Goal: Feedback & Contribution: Submit feedback/report problem

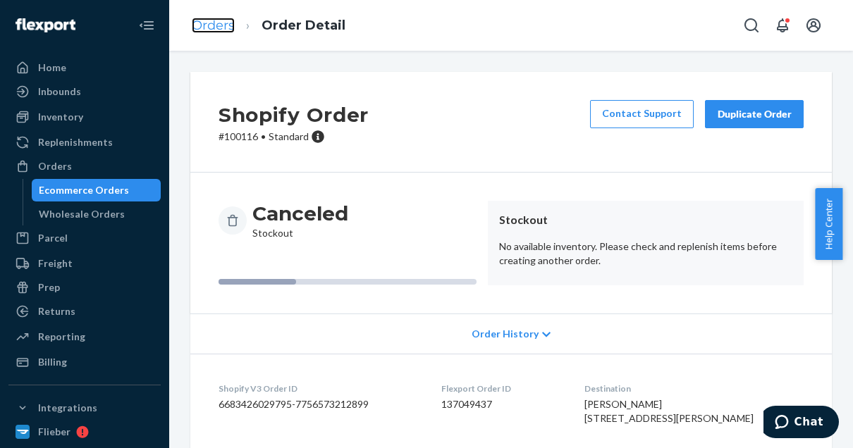
click at [210, 28] on link "Orders" at bounding box center [213, 26] width 43 height 16
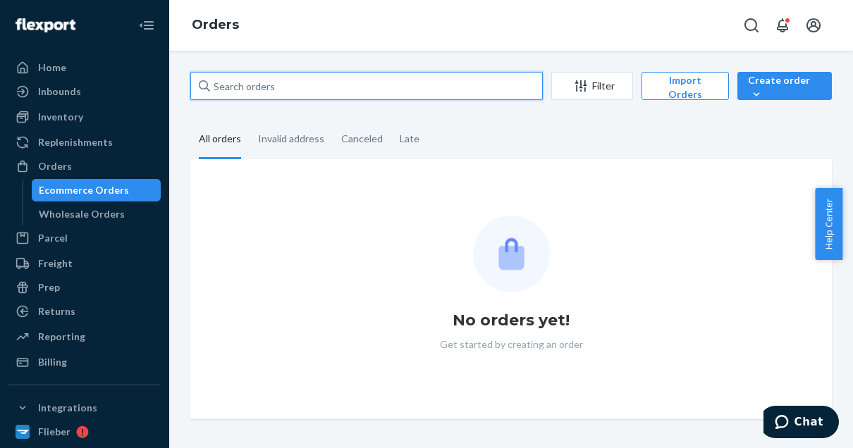
click at [256, 90] on input "text" at bounding box center [366, 86] width 352 height 28
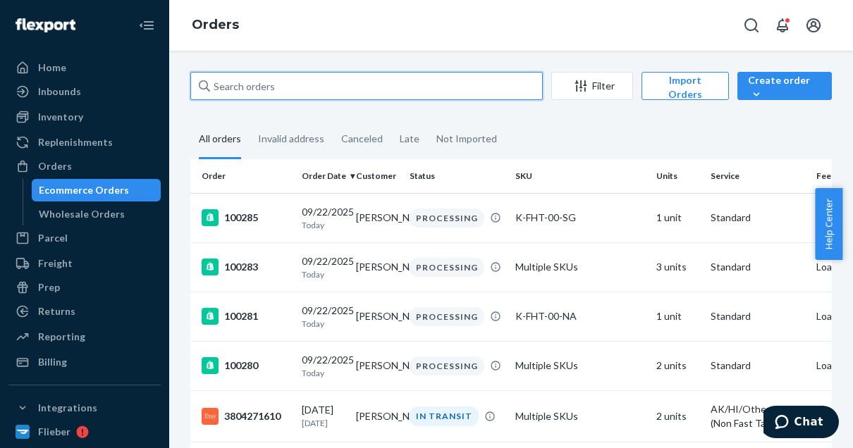
paste input "[PERSON_NAME]"
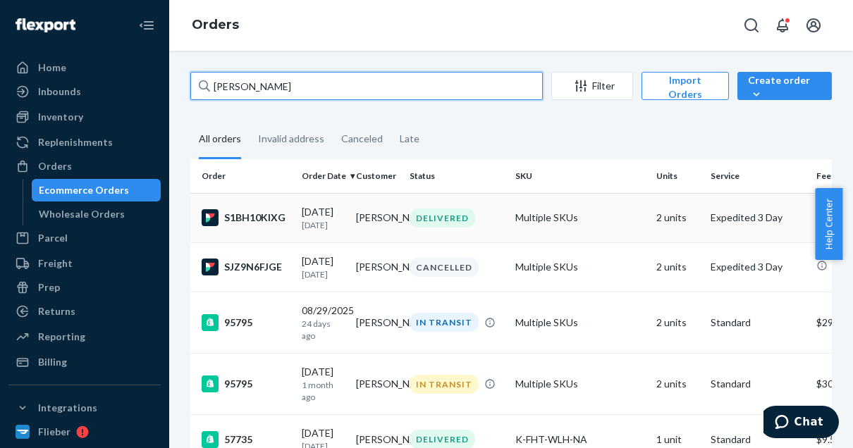
type input "[PERSON_NAME]"
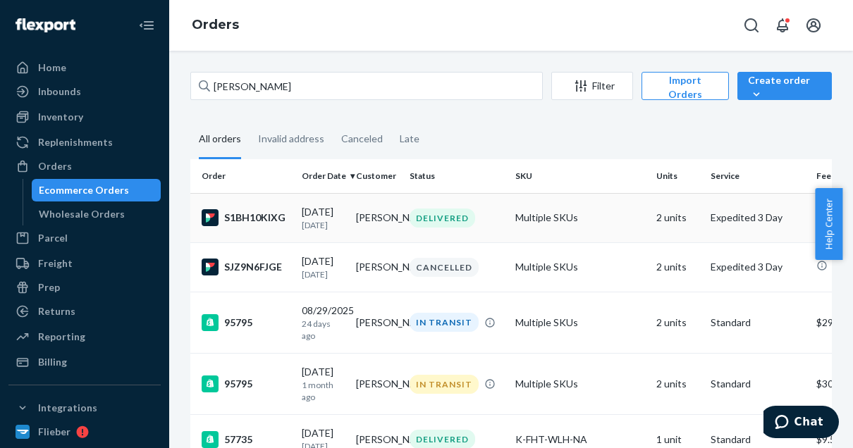
click at [235, 215] on div "S1BH10KIXG" at bounding box center [246, 217] width 89 height 17
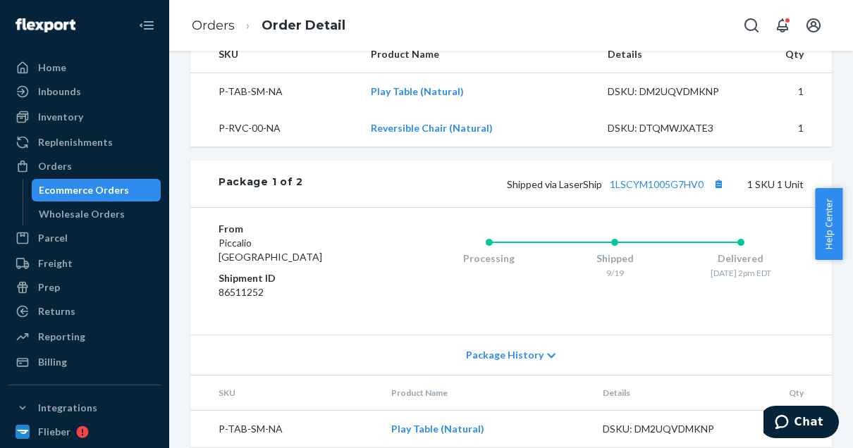
scroll to position [486, 0]
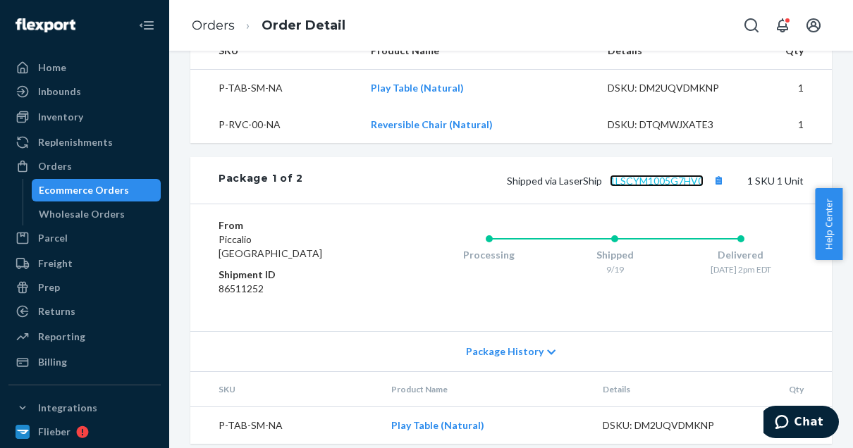
click at [672, 187] on link "1LSCYM1005G7HV0" at bounding box center [657, 181] width 94 height 12
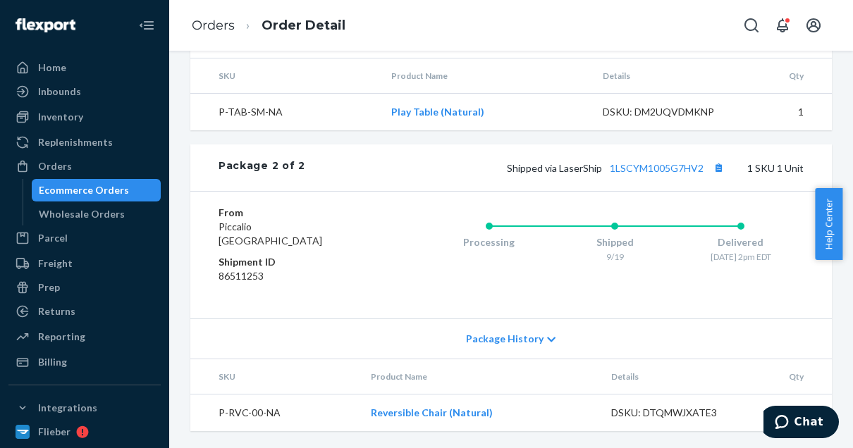
scroll to position [844, 0]
click at [649, 171] on link "1LSCYM1005G7HV2" at bounding box center [657, 168] width 94 height 12
click at [217, 32] on link "Orders" at bounding box center [213, 26] width 43 height 16
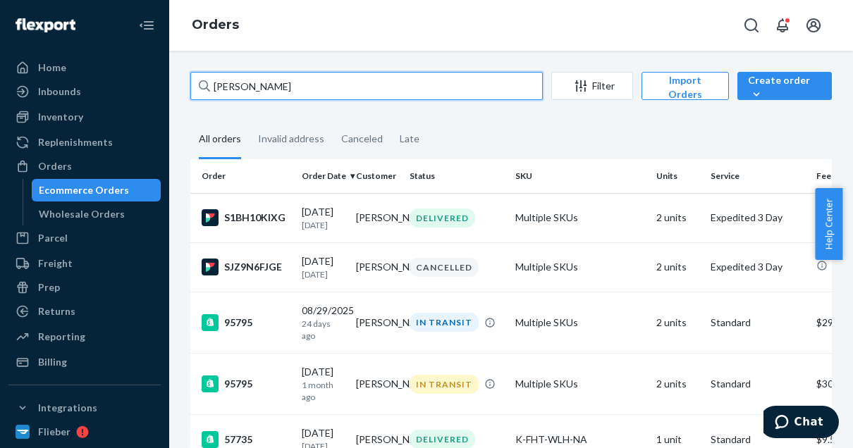
click at [267, 87] on input "[PERSON_NAME]" at bounding box center [366, 86] width 352 height 28
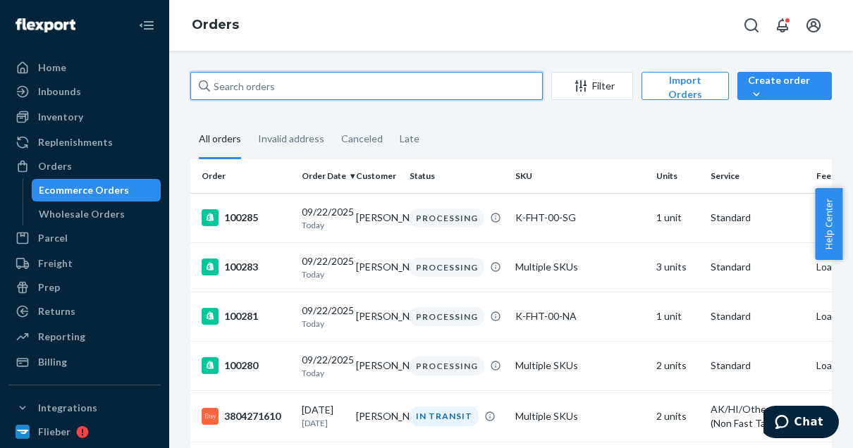
paste input "99859"
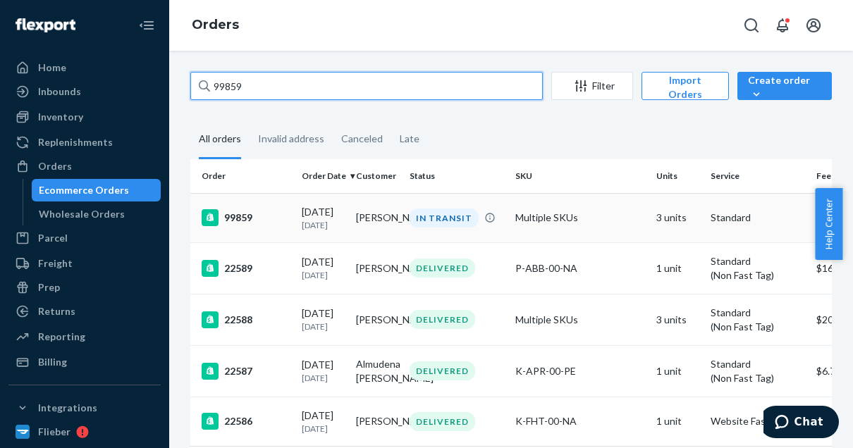
type input "99859"
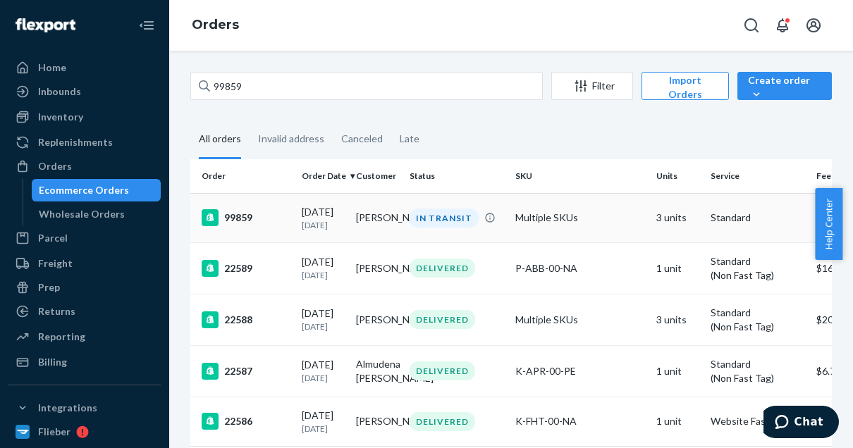
click at [259, 218] on div "99859" at bounding box center [246, 217] width 89 height 17
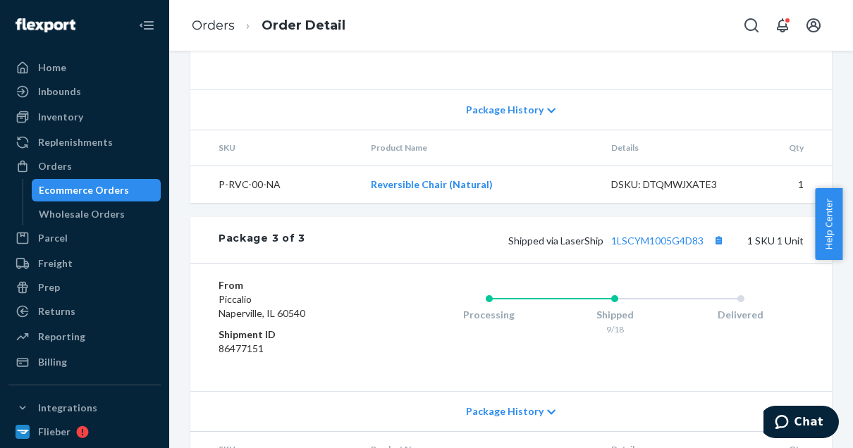
scroll to position [1197, 0]
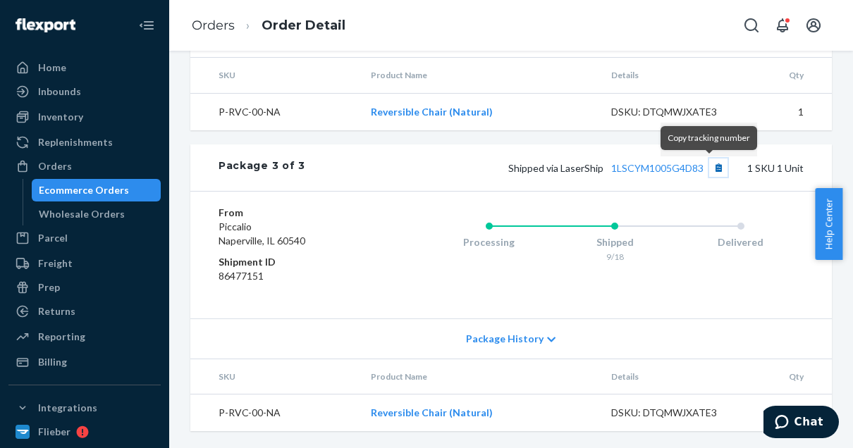
click at [709, 171] on button "Copy tracking number" at bounding box center [718, 168] width 18 height 18
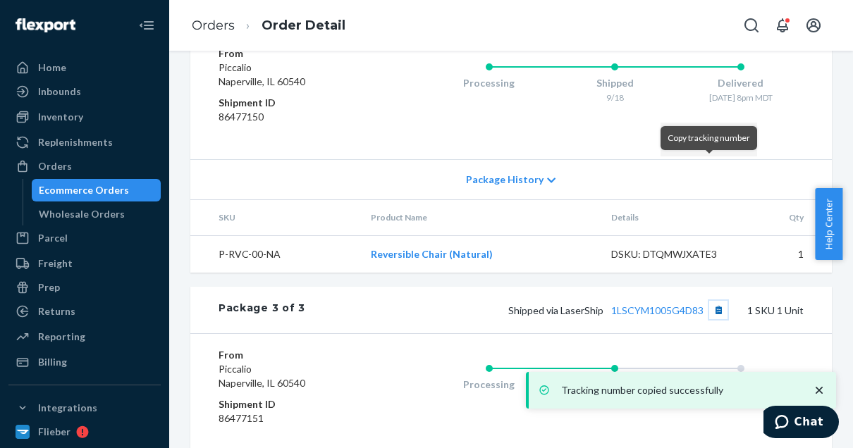
scroll to position [996, 0]
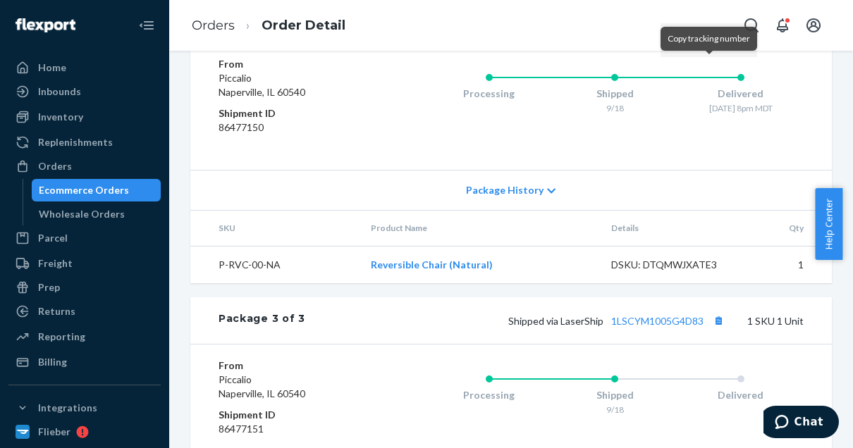
click at [709, 28] on button "Copy tracking number" at bounding box center [718, 19] width 18 height 18
click at [205, 25] on link "Orders" at bounding box center [213, 26] width 43 height 16
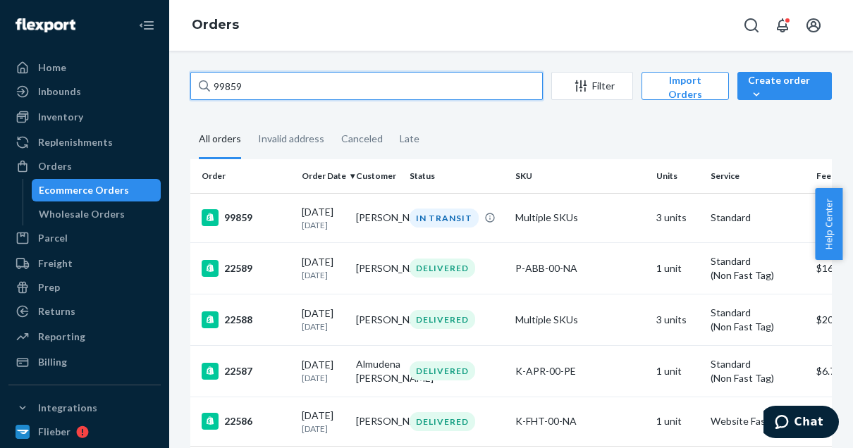
drag, startPoint x: 262, startPoint y: 84, endPoint x: 193, endPoint y: 85, distance: 69.1
click at [193, 85] on input "99859" at bounding box center [366, 86] width 352 height 28
paste input "30"
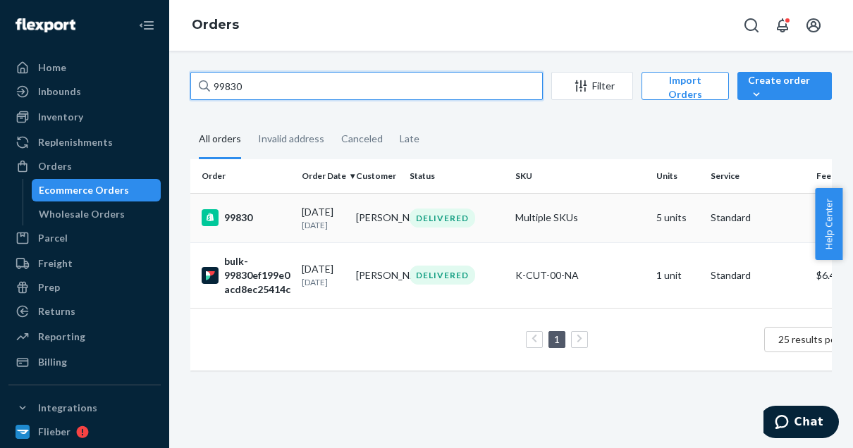
type input "99830"
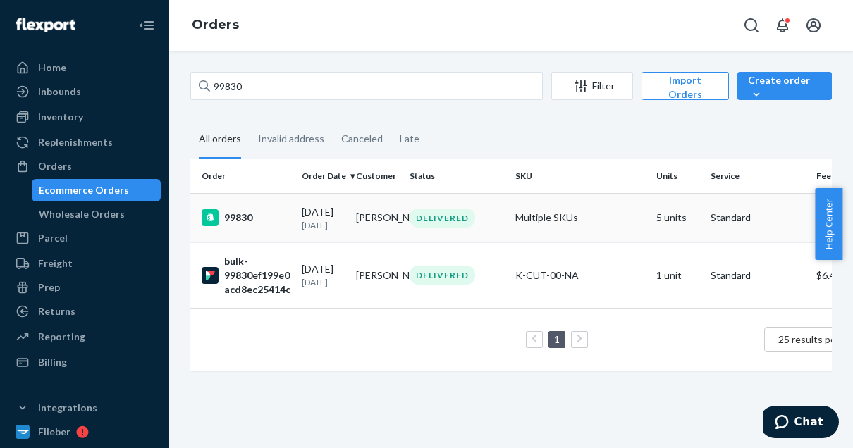
click at [250, 214] on div "99830" at bounding box center [246, 217] width 89 height 17
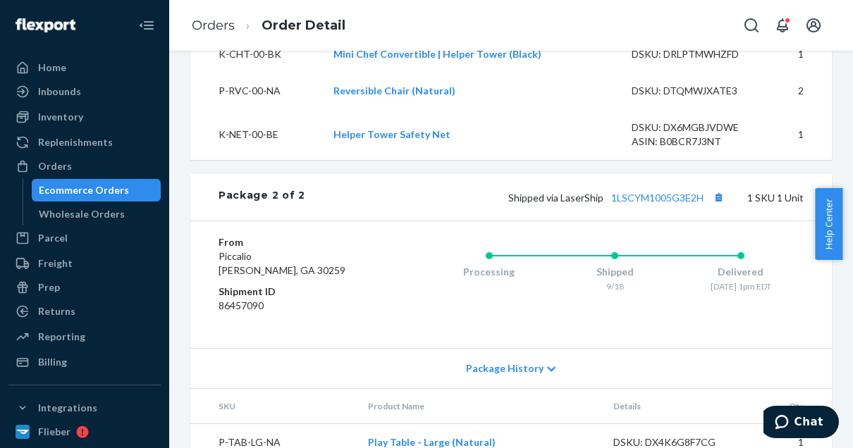
scroll to position [1071, 0]
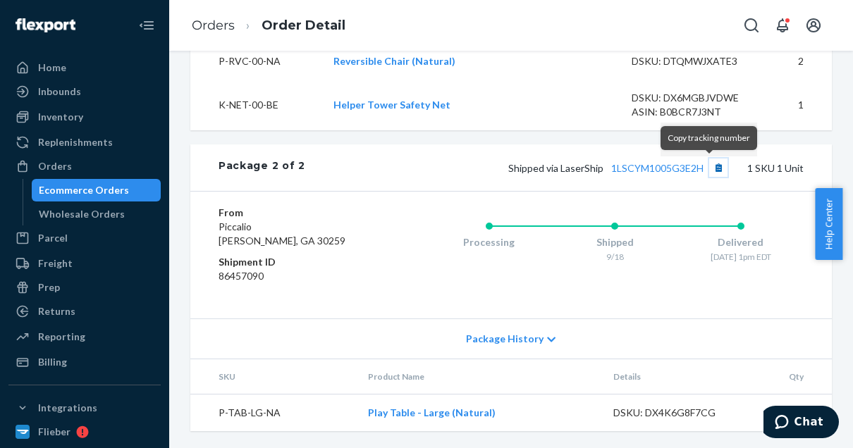
click at [709, 171] on button "Copy tracking number" at bounding box center [718, 168] width 18 height 18
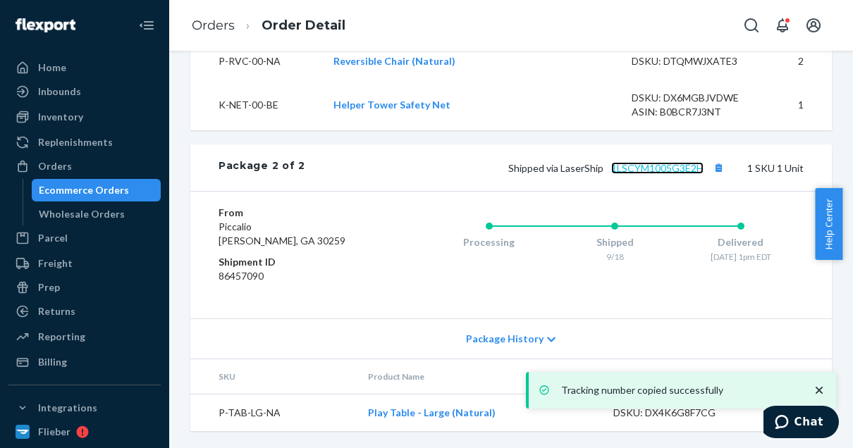
click at [676, 174] on link "1LSCYM1005G3E2H" at bounding box center [657, 168] width 92 height 12
click at [696, 168] on span "Shipped via LaserShip 1LSCYM1005G3E2H" at bounding box center [617, 168] width 219 height 12
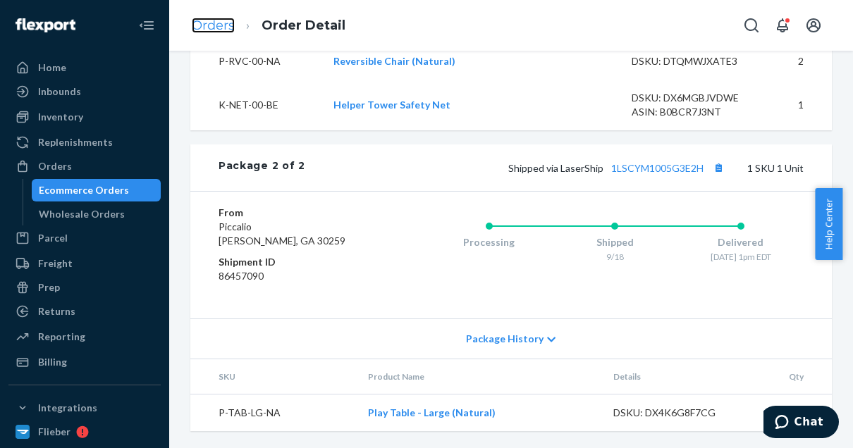
click at [196, 32] on link "Orders" at bounding box center [213, 26] width 43 height 16
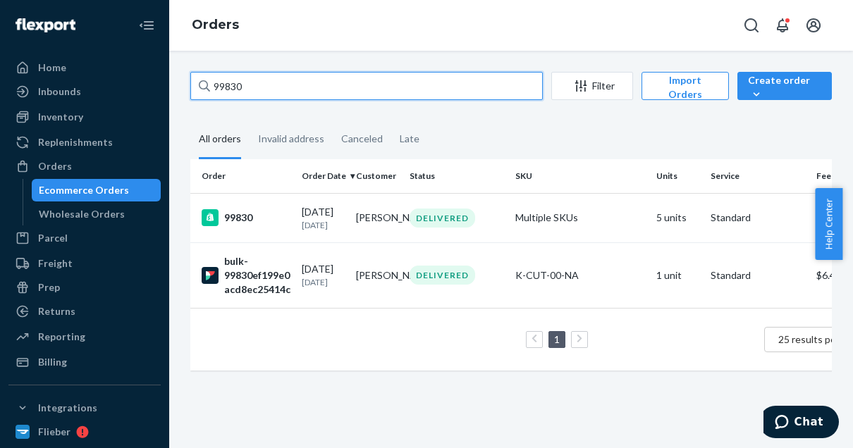
drag, startPoint x: 254, startPoint y: 85, endPoint x: 179, endPoint y: 86, distance: 74.7
click at [180, 86] on div "99830 Filter Import Orders Create order Ecommerce order Removal order All order…" at bounding box center [511, 228] width 663 height 313
paste input "100201"
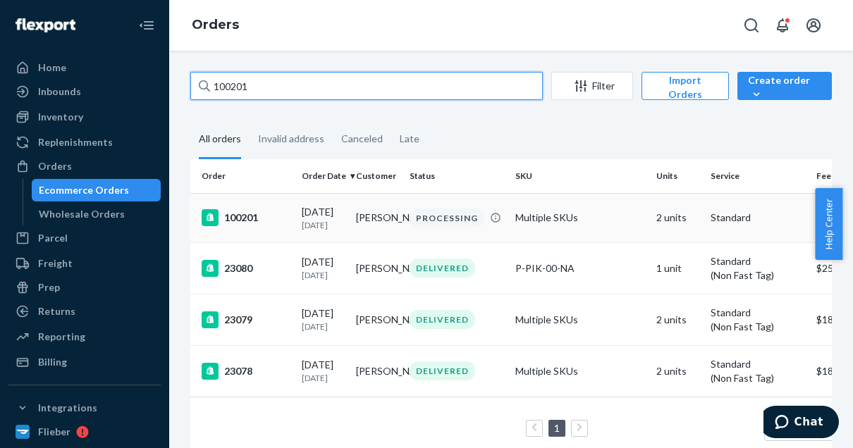
type input "100201"
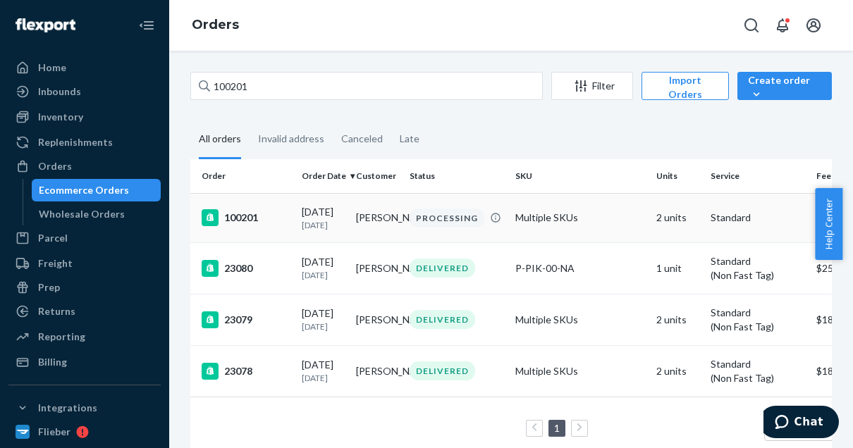
click at [250, 214] on div "100201" at bounding box center [246, 217] width 89 height 17
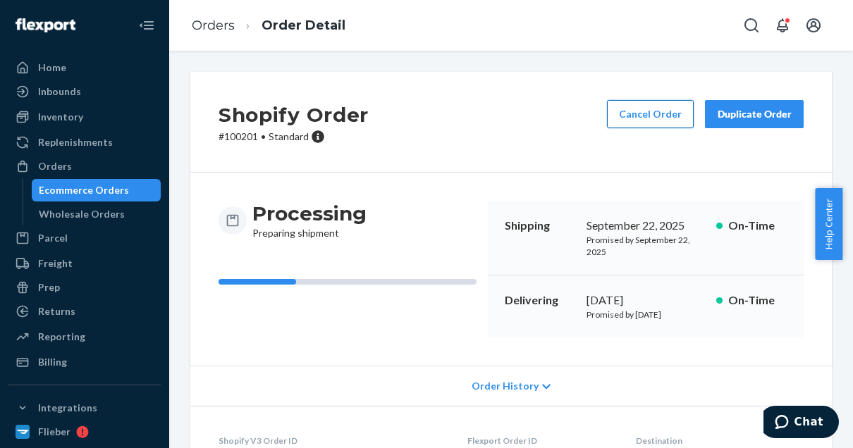
click at [629, 110] on button "Cancel Order" at bounding box center [650, 114] width 87 height 28
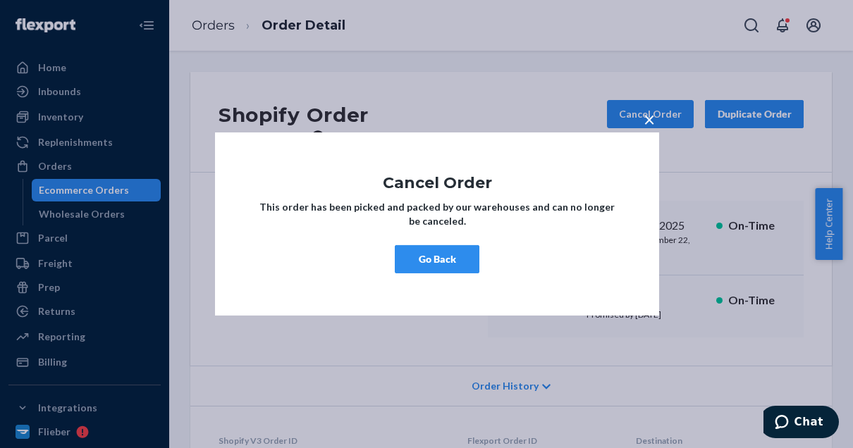
click at [652, 112] on span "×" at bounding box center [649, 119] width 11 height 24
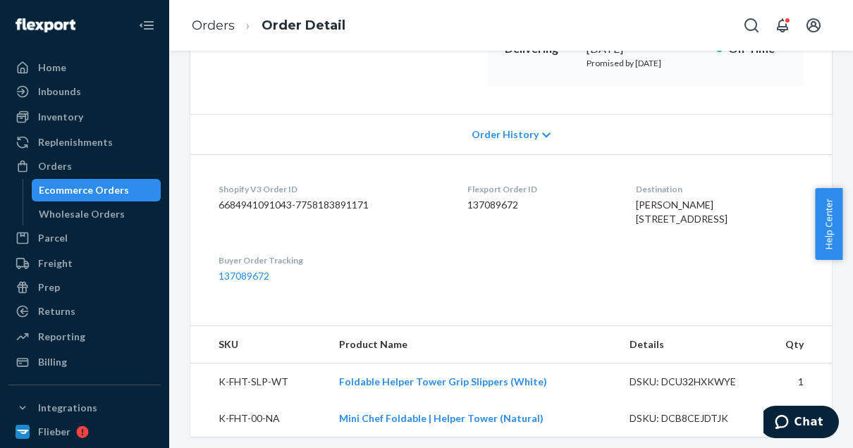
scroll to position [271, 0]
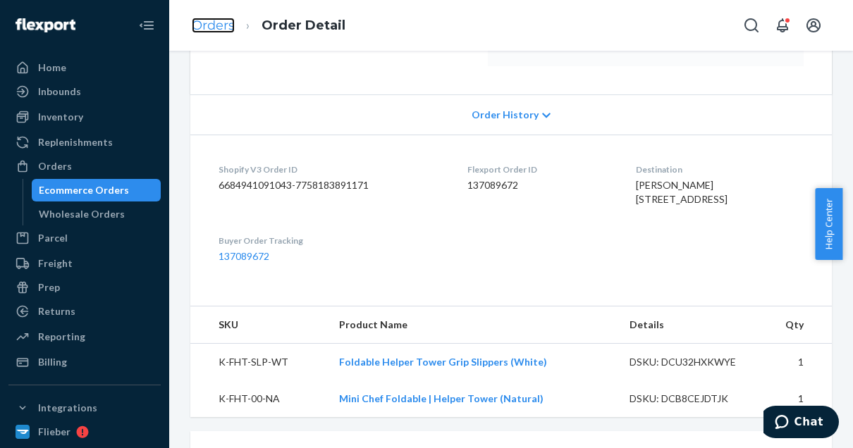
click at [216, 32] on link "Orders" at bounding box center [213, 26] width 43 height 16
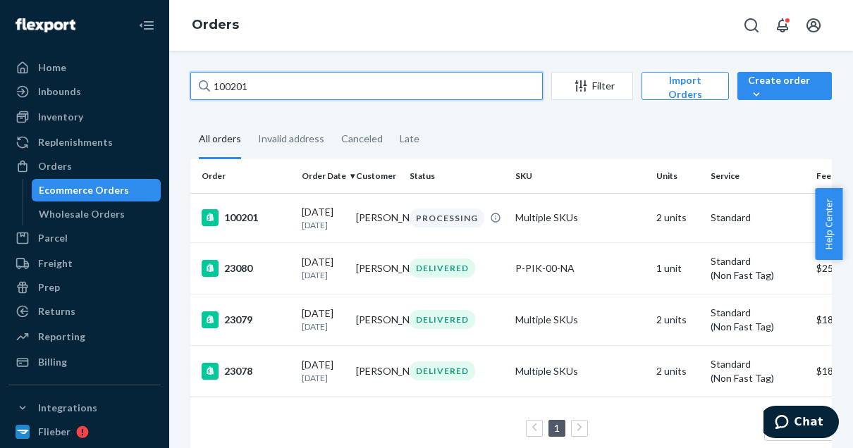
drag, startPoint x: 257, startPoint y: 87, endPoint x: 188, endPoint y: 91, distance: 69.9
click at [188, 91] on div "100201 Filter Import Orders Create order Ecommerce order Removal order All orde…" at bounding box center [511, 273] width 663 height 402
paste input "97717"
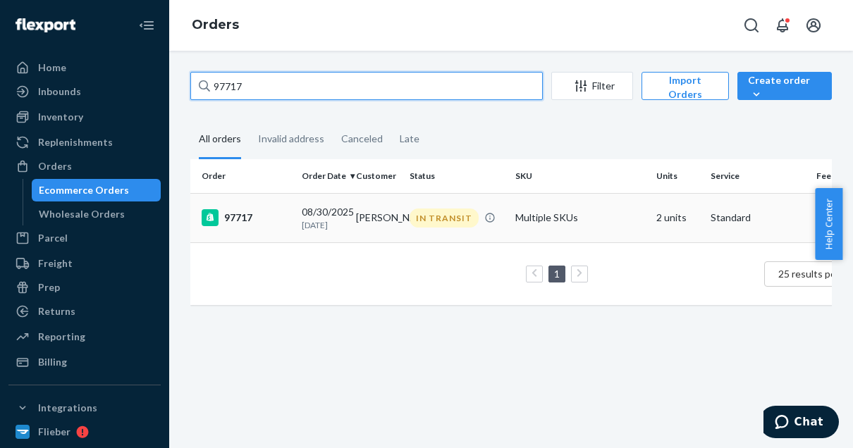
type input "97717"
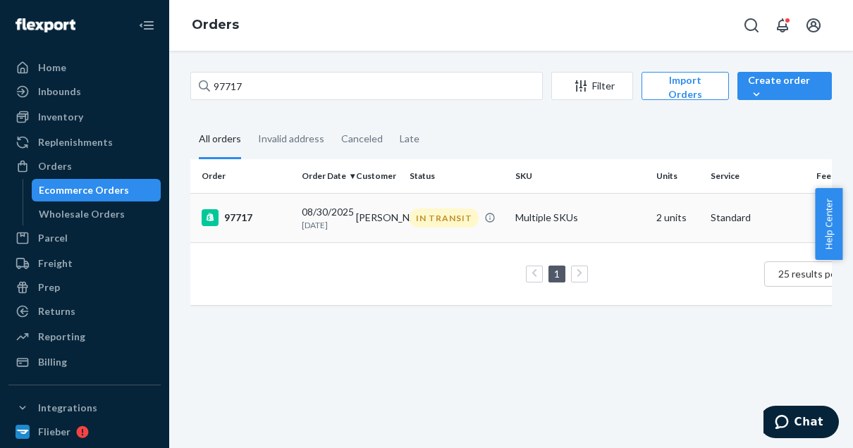
click at [249, 213] on td "97717" at bounding box center [243, 217] width 106 height 49
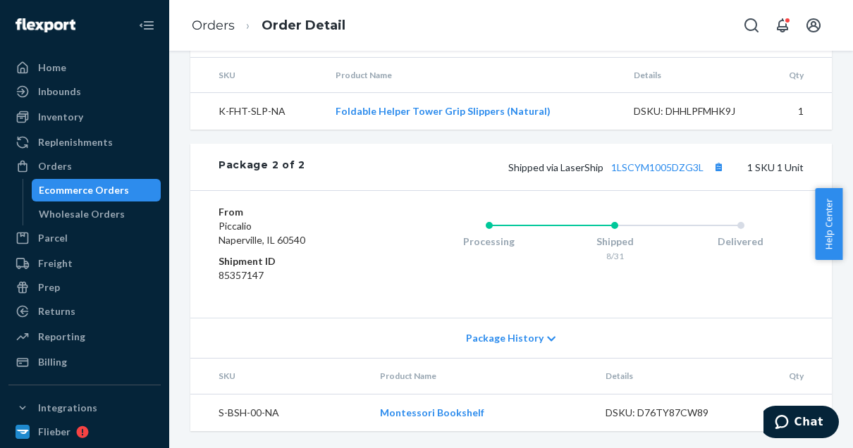
scroll to position [610, 0]
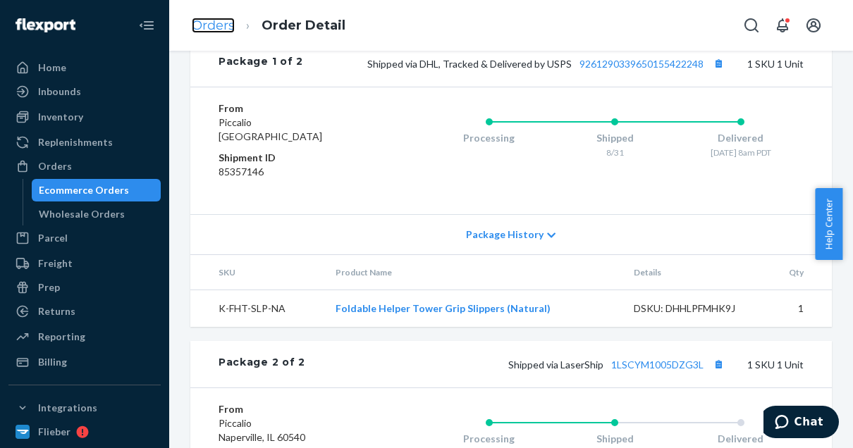
click at [224, 23] on link "Orders" at bounding box center [213, 26] width 43 height 16
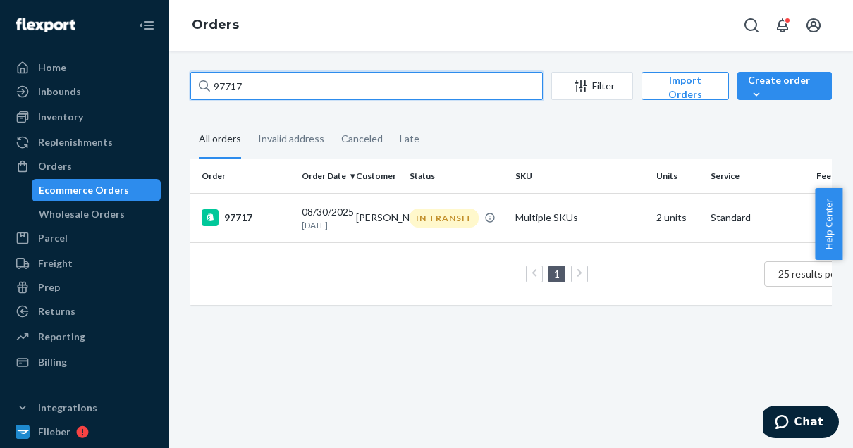
drag, startPoint x: 258, startPoint y: 85, endPoint x: 173, endPoint y: 88, distance: 84.6
click at [173, 88] on div "97717 Filter Import Orders Create order Ecommerce order Removal order All order…" at bounding box center [511, 250] width 684 height 398
paste input "9419"
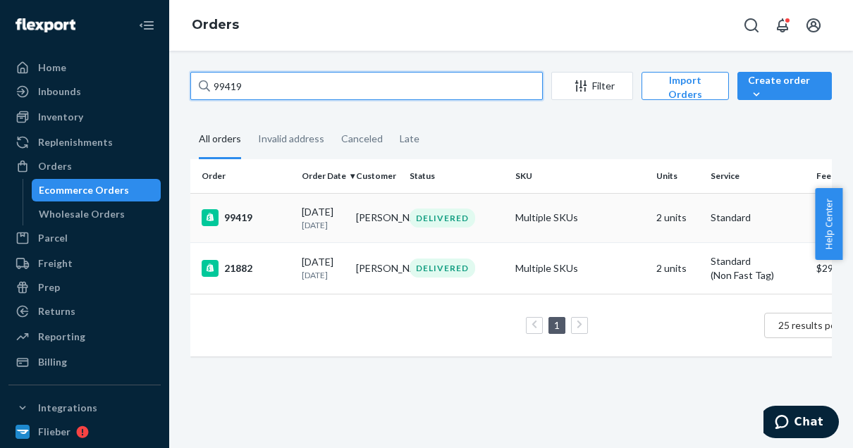
type input "99419"
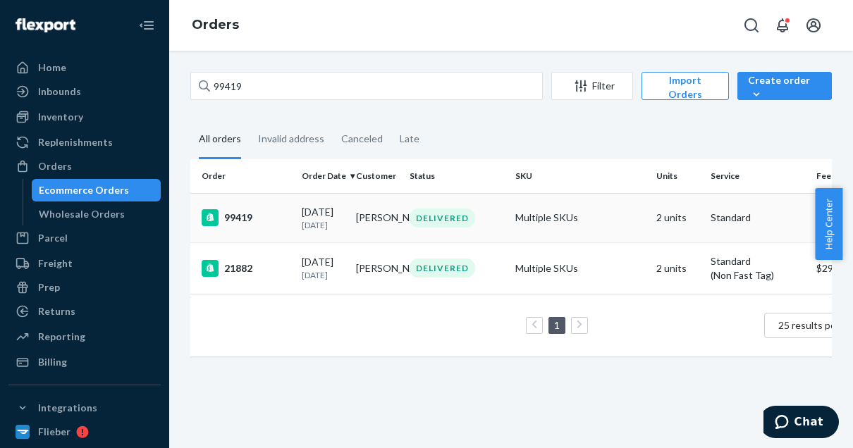
click at [259, 223] on div "99419" at bounding box center [246, 217] width 89 height 17
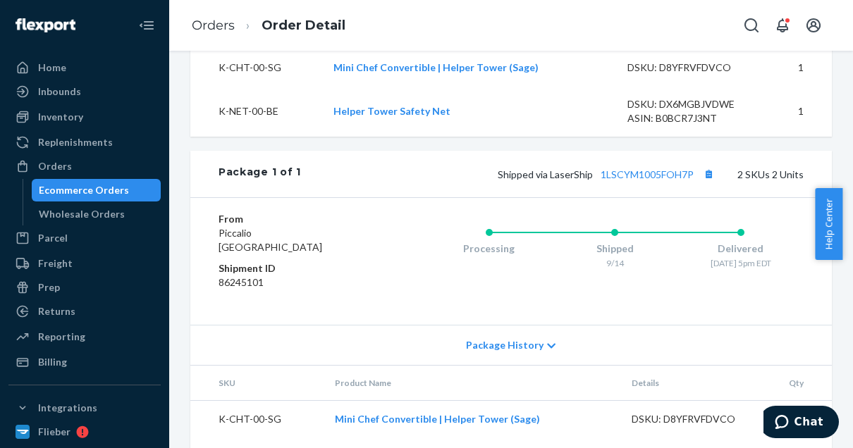
scroll to position [639, 0]
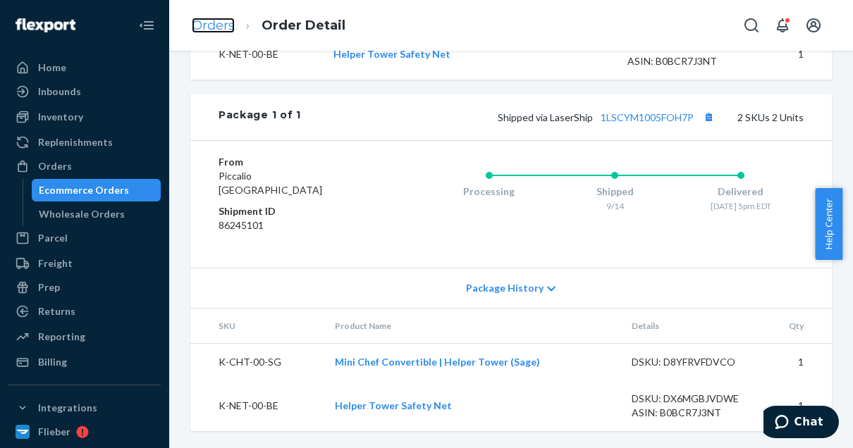
click at [207, 32] on link "Orders" at bounding box center [213, 26] width 43 height 16
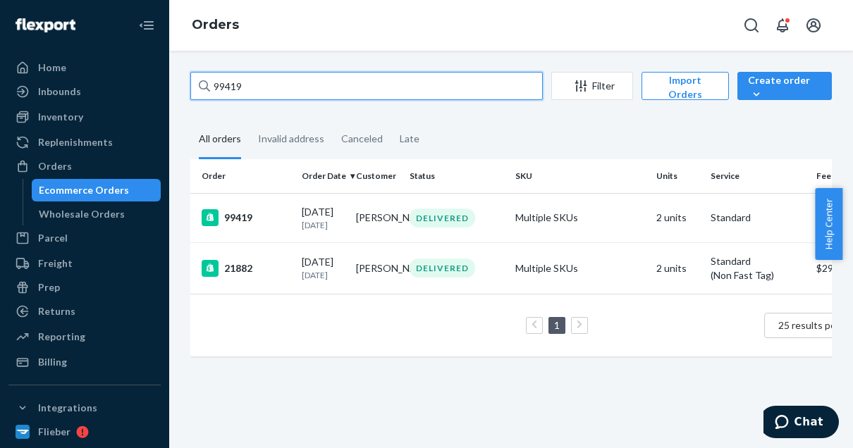
drag, startPoint x: 250, startPoint y: 87, endPoint x: 183, endPoint y: 90, distance: 66.3
click at [183, 90] on div "99419 Filter Import Orders Create order Ecommerce order Removal order All order…" at bounding box center [511, 221] width 663 height 299
paste input "8076"
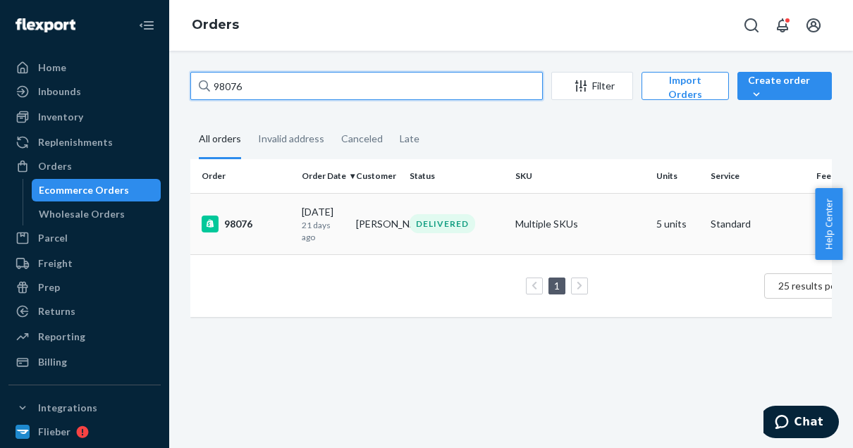
type input "98076"
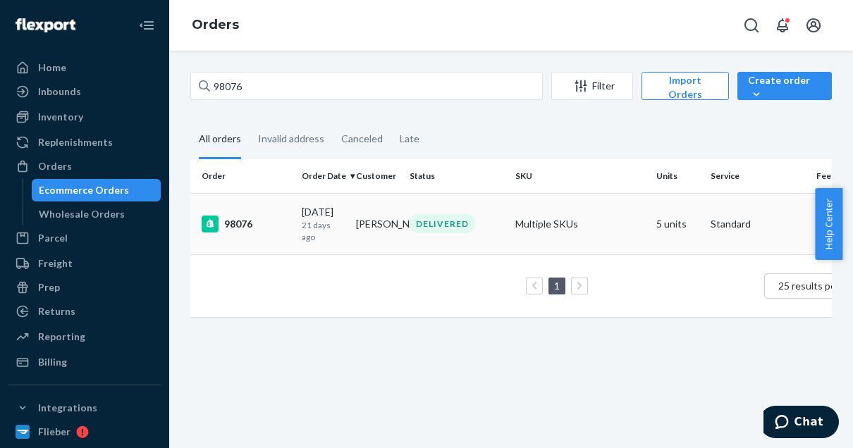
click at [245, 227] on div "98076" at bounding box center [246, 224] width 89 height 17
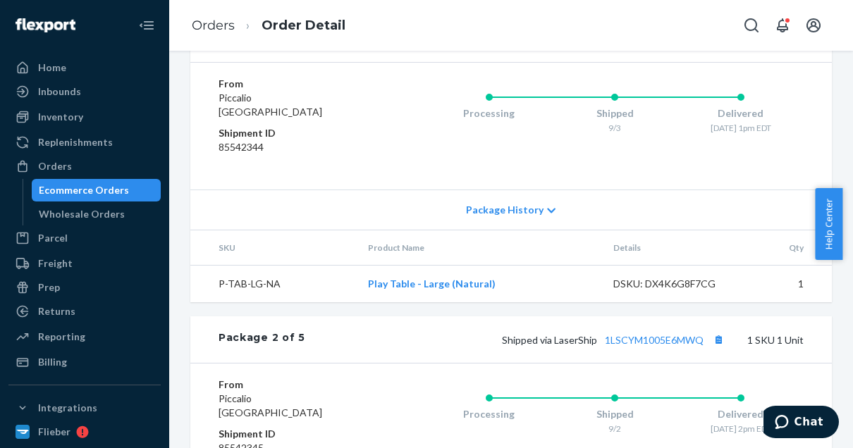
scroll to position [633, 0]
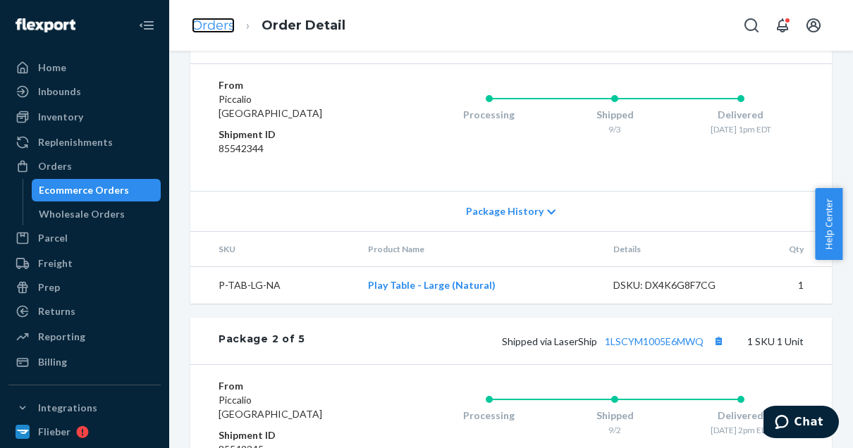
click at [216, 25] on link "Orders" at bounding box center [213, 26] width 43 height 16
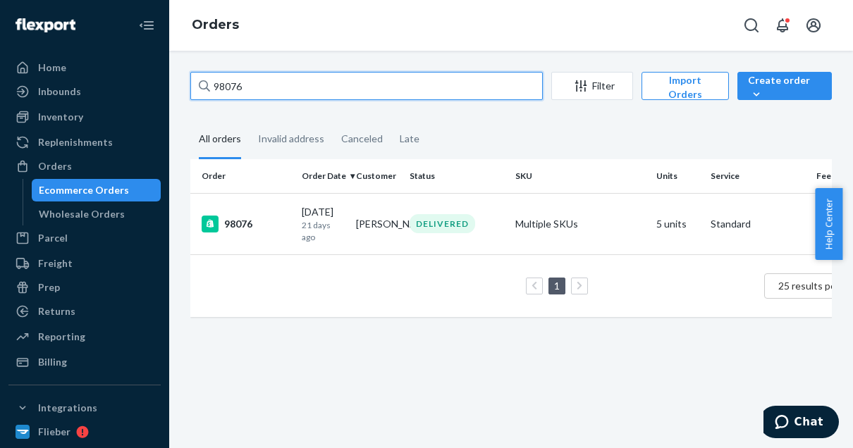
drag, startPoint x: 262, startPoint y: 86, endPoint x: 185, endPoint y: 82, distance: 77.6
click at [185, 82] on div "98076 Filter Import Orders Create order Ecommerce order Removal order All order…" at bounding box center [511, 201] width 663 height 259
paste input "6821"
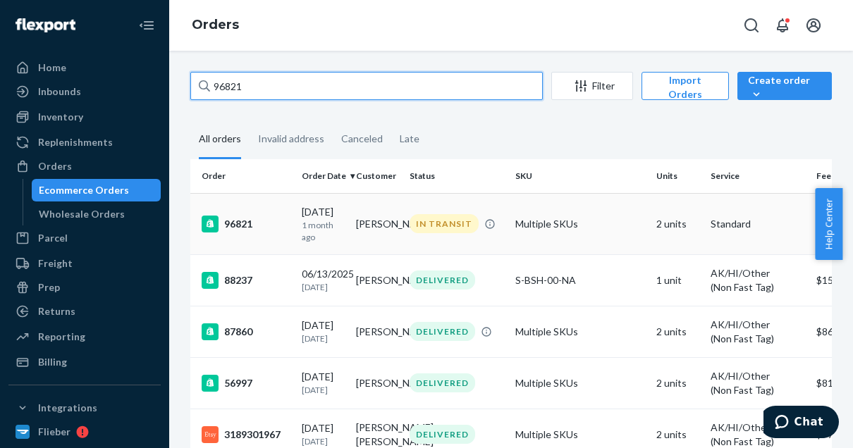
type input "96821"
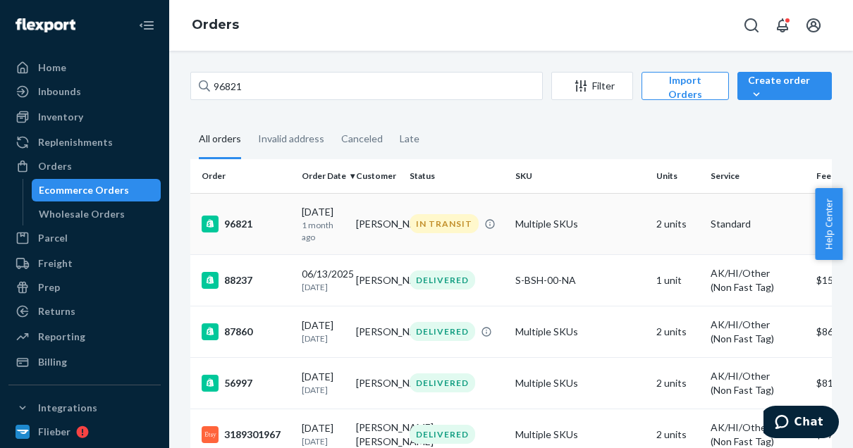
click at [250, 220] on div "96821" at bounding box center [246, 224] width 89 height 17
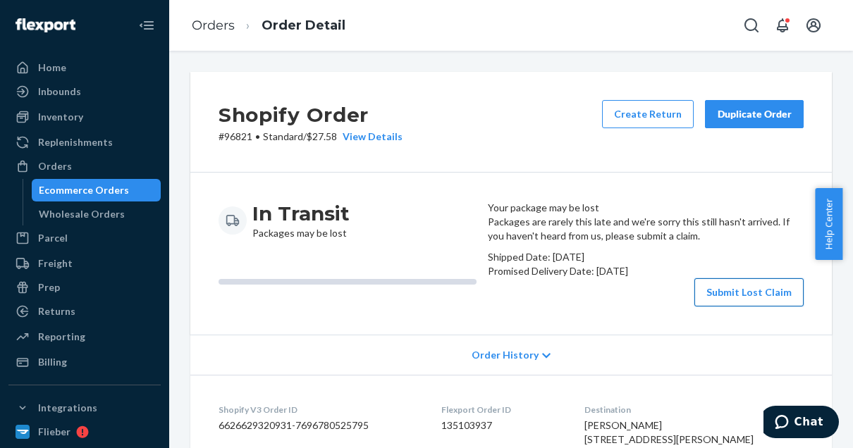
click at [732, 307] on button "Submit Lost Claim" at bounding box center [748, 292] width 109 height 28
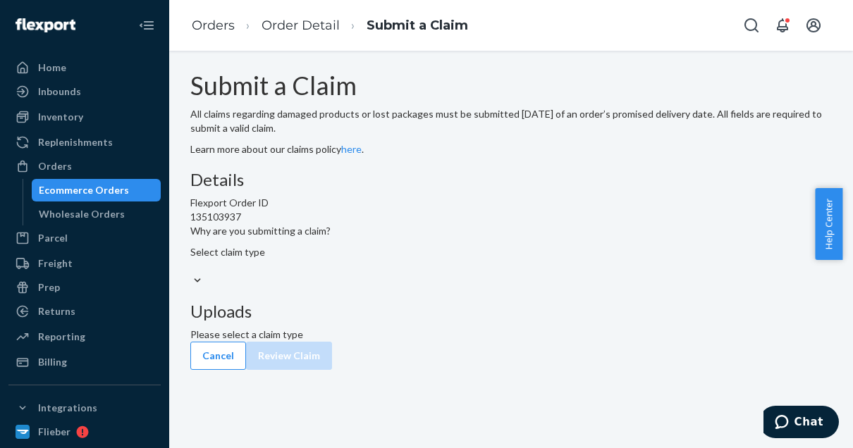
scroll to position [1, 0]
click at [424, 288] on div at bounding box center [510, 281] width 641 height 15
click at [192, 274] on input "Why are you submitting a claim? Select claim type" at bounding box center [190, 266] width 1 height 14
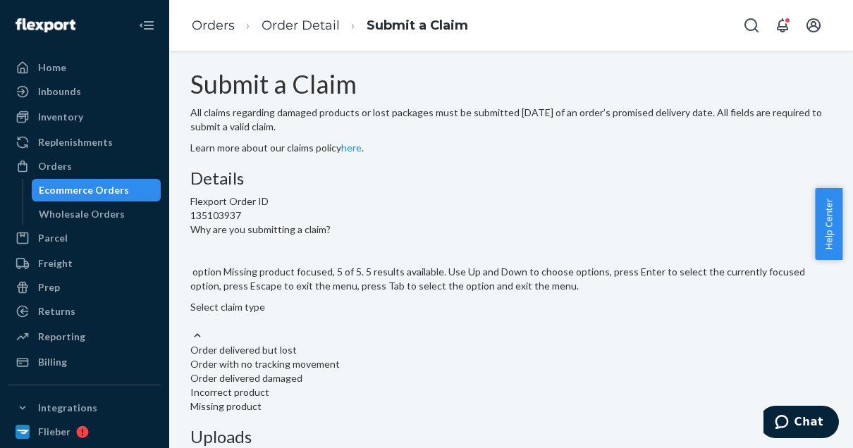
click at [370, 400] on div "Missing product" at bounding box center [510, 407] width 641 height 14
click at [192, 316] on input "Why are you submitting a claim? option Missing product focused, 5 of 5. 5 resul…" at bounding box center [190, 321] width 1 height 14
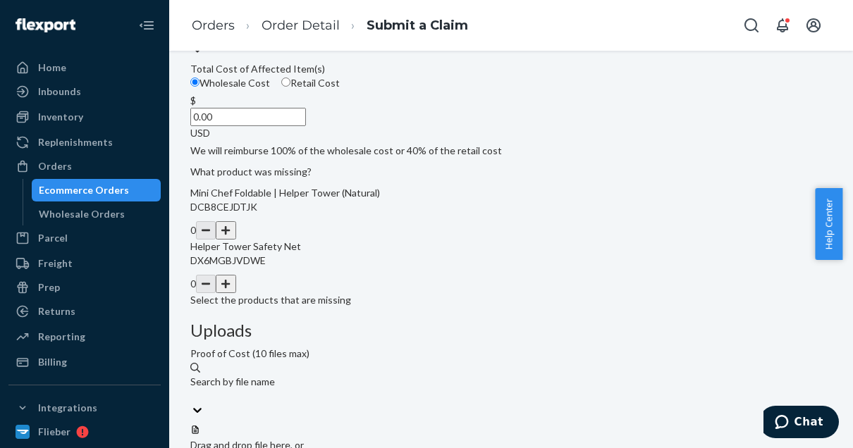
scroll to position [155, 0]
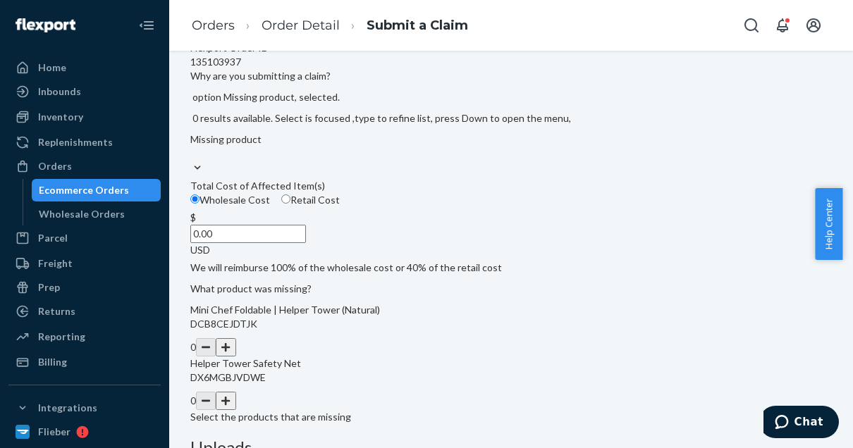
click at [365, 161] on div "Missing product" at bounding box center [510, 147] width 641 height 28
click at [192, 161] on input "Why are you submitting a claim? option Missing product, selected. 0 results ava…" at bounding box center [190, 154] width 1 height 14
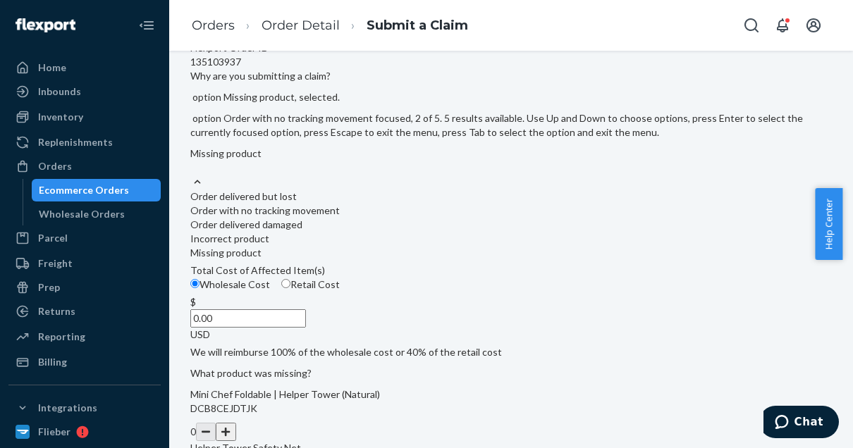
click at [338, 218] on div "Order with no tracking movement" at bounding box center [510, 211] width 641 height 14
click at [192, 175] on input "Why are you submitting a claim? option Missing product, selected. option Order …" at bounding box center [190, 168] width 1 height 14
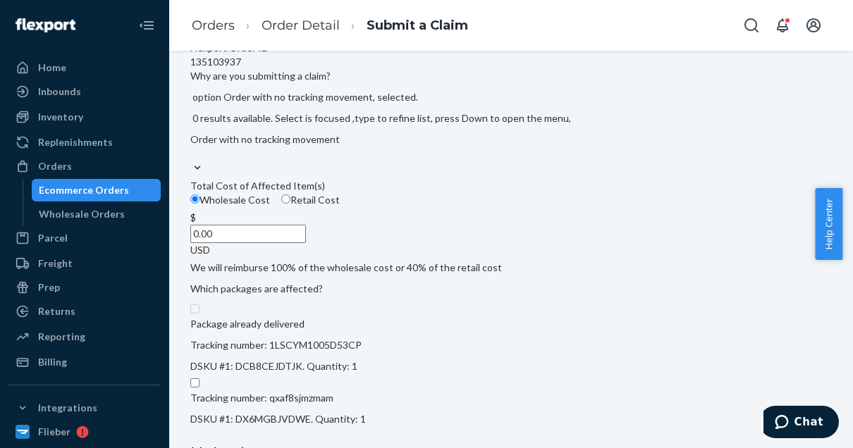
scroll to position [307, 0]
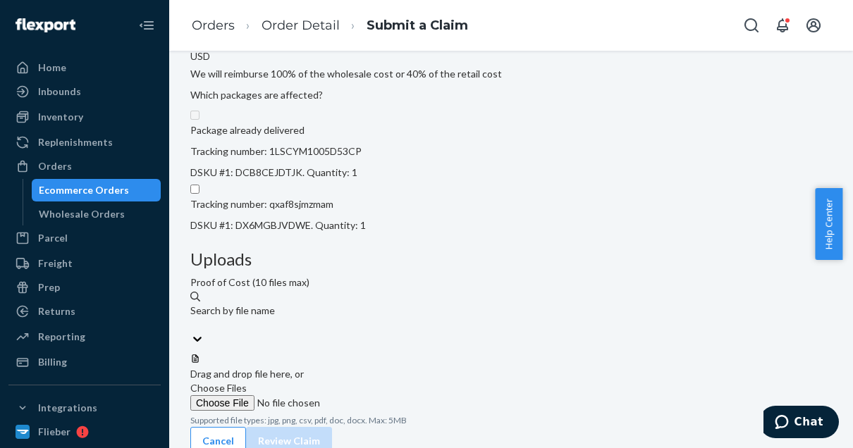
click at [199, 194] on input "Tracking number: qxaf8sjmzmam DSKU #1: DX6MGBJVDWE. Quantity: 1" at bounding box center [194, 189] width 9 height 9
checkbox input "true"
click at [290, 10] on input "Retail Cost" at bounding box center [285, 5] width 9 height 9
radio input "true"
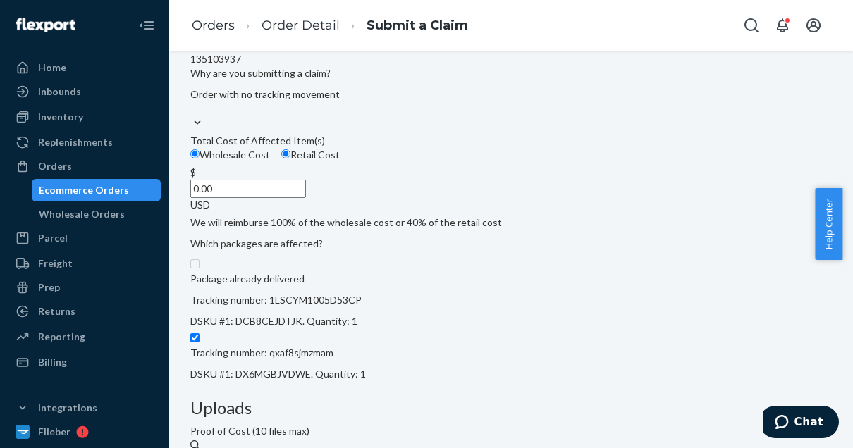
scroll to position [157, 0]
click at [306, 199] on input "0.00" at bounding box center [248, 189] width 116 height 18
type input "34.00"
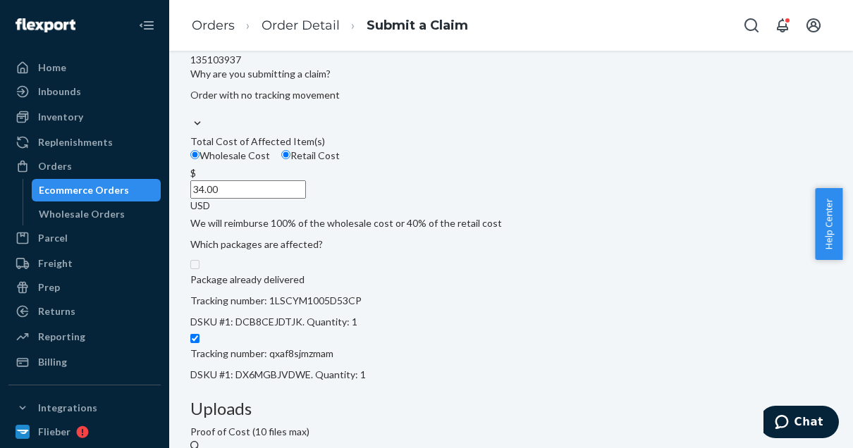
click at [516, 383] on div "Details Flexport Order ID 135103937 Why are you submitting a claim? Order with …" at bounding box center [510, 301] width 641 height 577
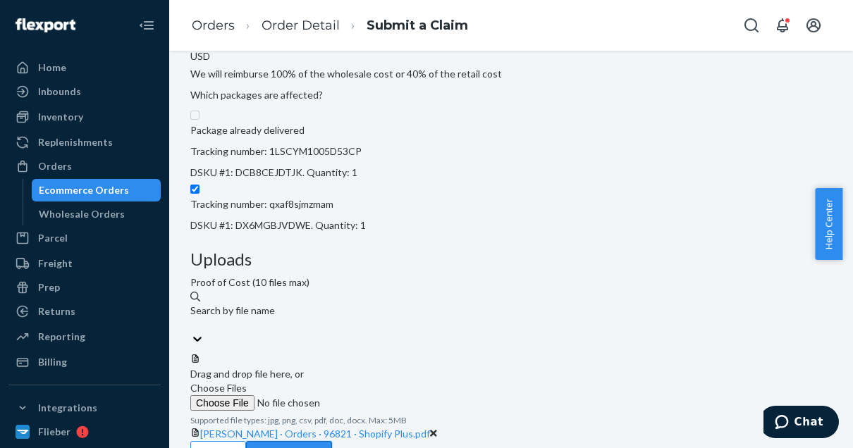
click at [332, 441] on button "Review Claim" at bounding box center [289, 455] width 86 height 28
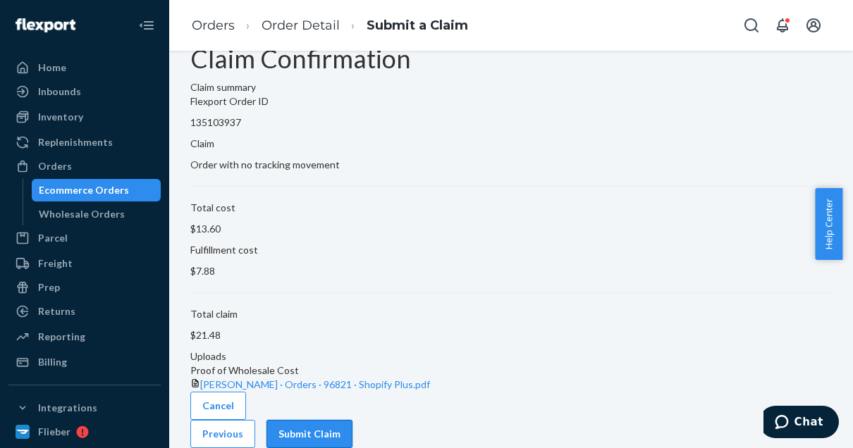
click at [352, 424] on button "Submit Claim" at bounding box center [309, 434] width 86 height 28
